Goal: Task Accomplishment & Management: Use online tool/utility

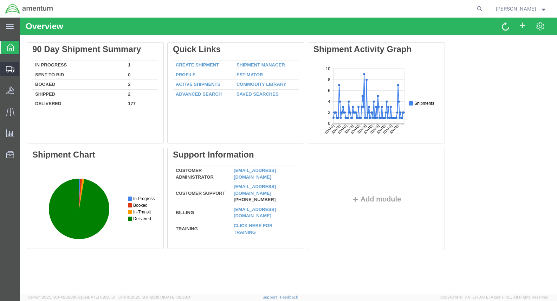
click at [12, 69] on icon at bounding box center [10, 69] width 8 height 6
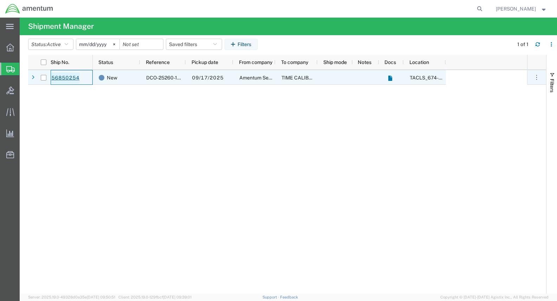
click at [71, 77] on link "56850254" at bounding box center [65, 77] width 29 height 11
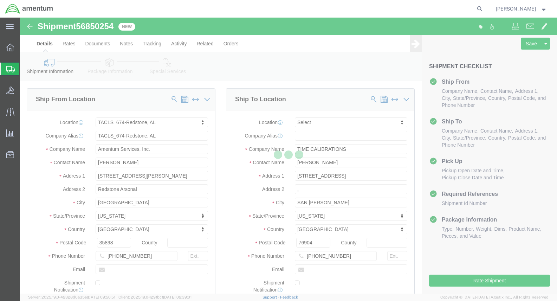
select select "42736"
select select
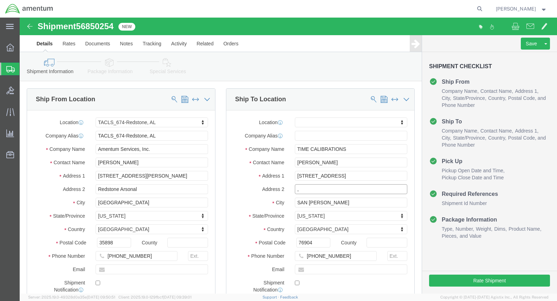
click input ","
click label "Address 2"
click button "Rate Shipment"
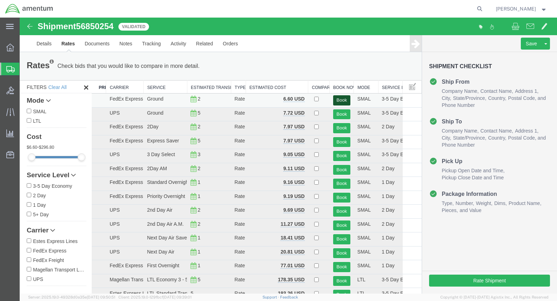
click at [334, 100] on button "Book" at bounding box center [341, 100] width 17 height 10
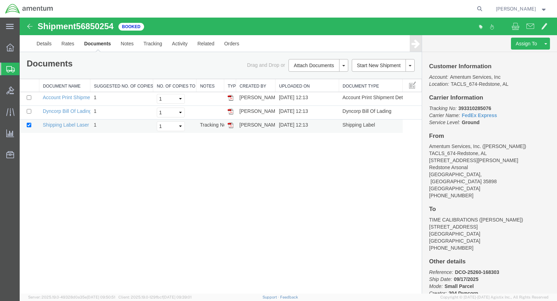
click at [228, 124] on img at bounding box center [231, 125] width 6 height 6
